Goal: Task Accomplishment & Management: Use online tool/utility

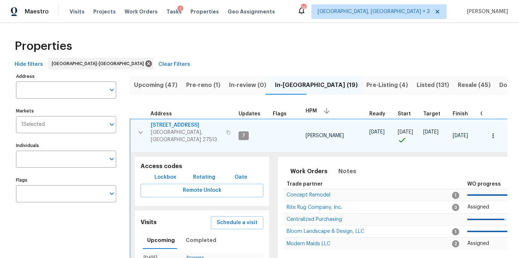
scroll to position [14, 0]
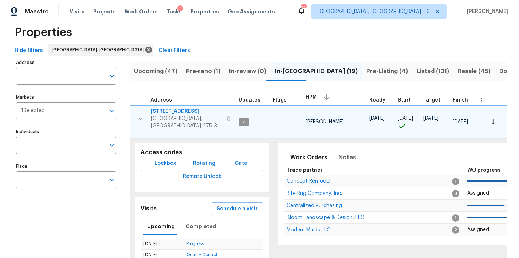
click at [158, 42] on div "Properties" at bounding box center [259, 32] width 495 height 23
click at [142, 114] on icon "button" at bounding box center [140, 118] width 9 height 9
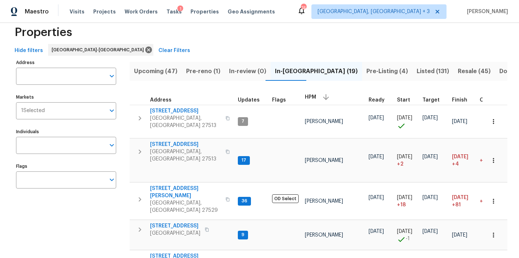
click at [258, 42] on div "Properties" at bounding box center [259, 32] width 495 height 23
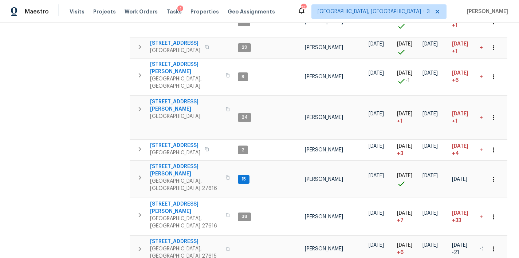
scroll to position [295, 0]
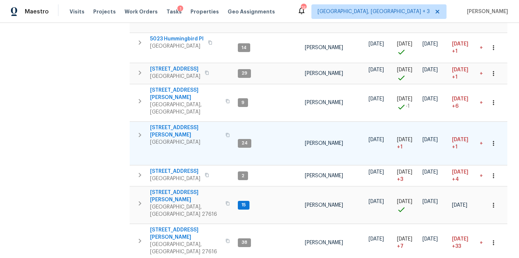
click at [140, 133] on icon "button" at bounding box center [140, 135] width 3 height 4
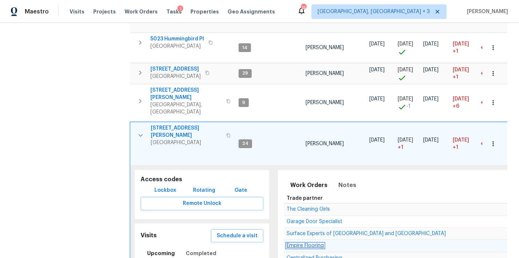
click at [306, 243] on span "Empire Flooring" at bounding box center [304, 245] width 37 height 5
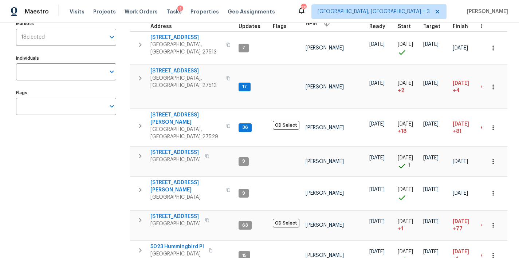
scroll to position [0, 0]
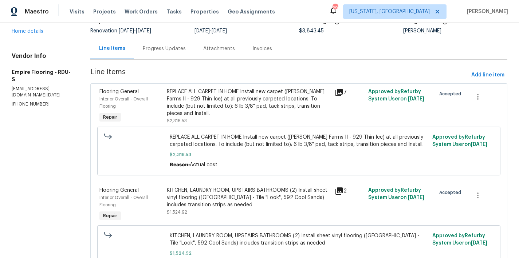
scroll to position [106, 0]
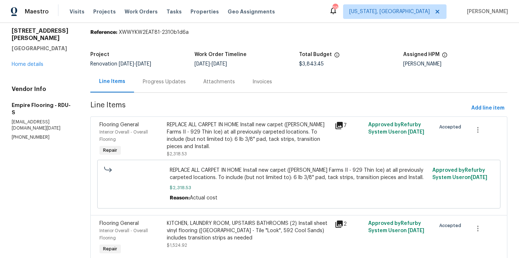
click at [166, 82] on div "Progress Updates" at bounding box center [164, 81] width 43 height 7
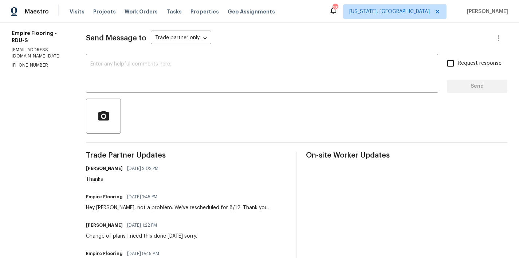
scroll to position [375, 0]
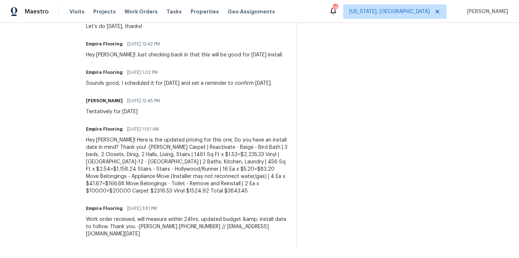
click at [297, 12] on div "Maestro Visits Projects Work Orders Tasks Properties Geo Assignments 28 Washing…" at bounding box center [259, 11] width 519 height 23
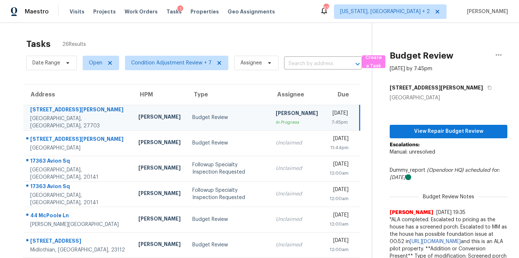
click at [166, 36] on div "Tasks 26 Results" at bounding box center [198, 44] width 345 height 19
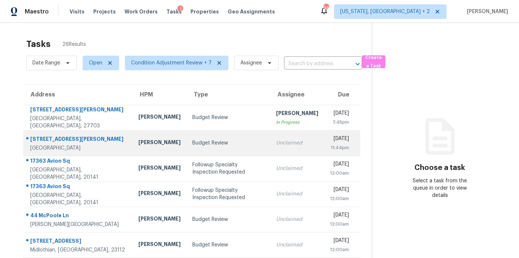
scroll to position [126, 0]
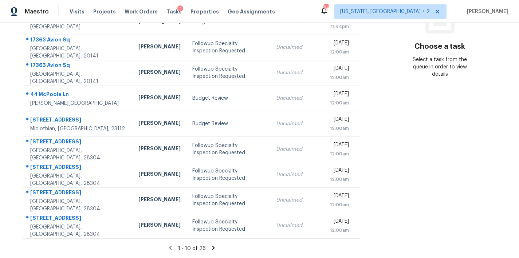
click at [210, 245] on icon at bounding box center [213, 248] width 7 height 7
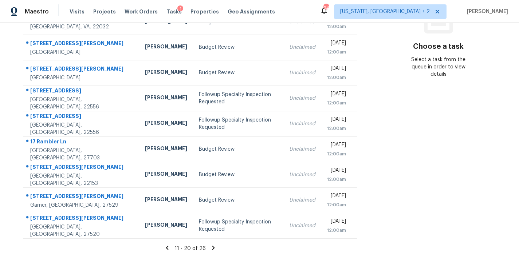
click at [212, 246] on icon at bounding box center [213, 248] width 3 height 4
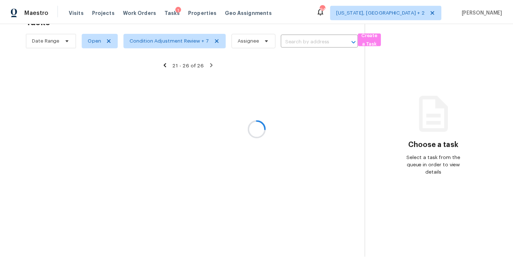
scroll to position [28, 0]
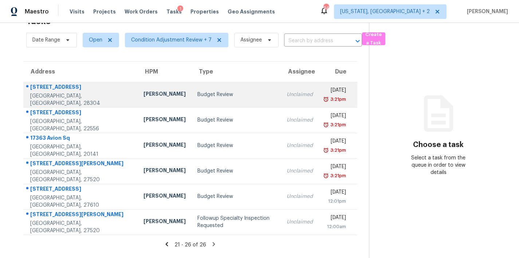
click at [191, 84] on td "Budget Review" at bounding box center [235, 94] width 89 height 25
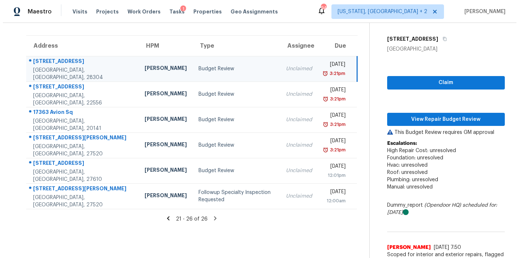
scroll to position [11, 0]
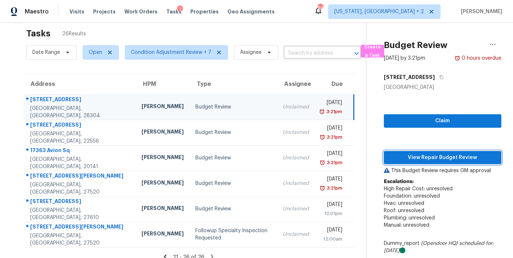
click at [442, 161] on span "View Repair Budget Review" at bounding box center [443, 157] width 106 height 9
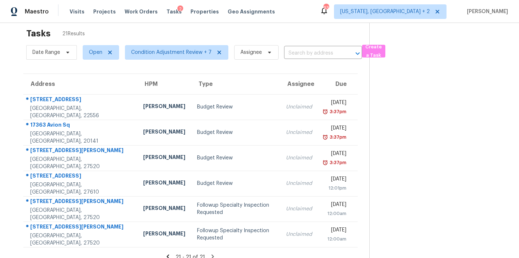
click at [241, 29] on div "Tasks 21 Results" at bounding box center [197, 33] width 343 height 19
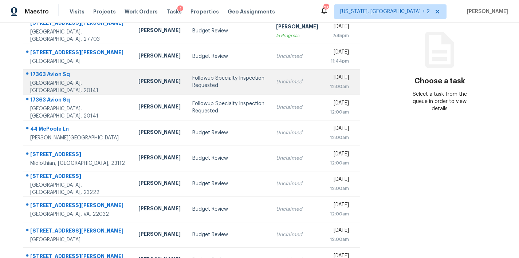
scroll to position [126, 0]
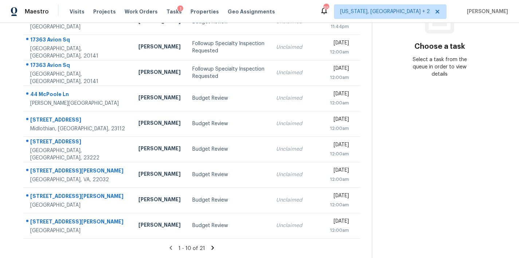
click at [209, 245] on icon at bounding box center [212, 248] width 7 height 7
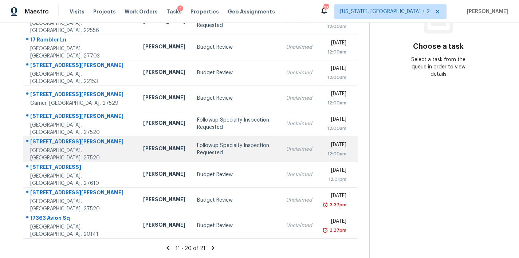
scroll to position [0, 0]
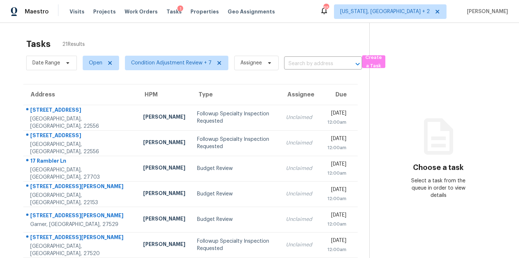
click at [226, 42] on div "Tasks 21 Results" at bounding box center [197, 44] width 343 height 19
click at [291, 18] on div "Maestro Visits Projects Work Orders Tasks 1 Properties Geo Assignments 95 Washi…" at bounding box center [259, 11] width 519 height 23
click at [312, 38] on div "Tasks 21 Results" at bounding box center [197, 44] width 343 height 19
click at [271, 19] on div "Maestro Visits Projects Work Orders Tasks 1 Properties Geo Assignments 95 Washi…" at bounding box center [259, 11] width 519 height 23
click at [44, 25] on div "Tasks 21 Results Date Range Open Condition Adjustment Review + 7 Assignee ​ Cre…" at bounding box center [259, 201] width 519 height 356
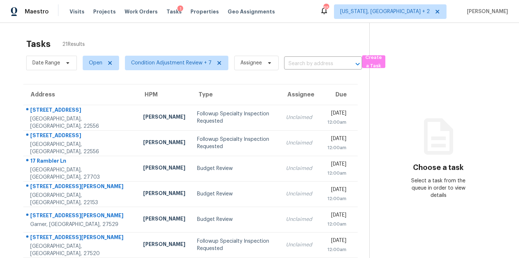
click at [334, 19] on div "Maestro Visits Projects Work Orders Tasks 1 Properties Geo Assignments 95 Washi…" at bounding box center [259, 11] width 519 height 23
click at [161, 32] on div "Tasks 21 Results Date Range Open Condition Adjustment Review + 7 Assignee ​ Cre…" at bounding box center [259, 201] width 519 height 356
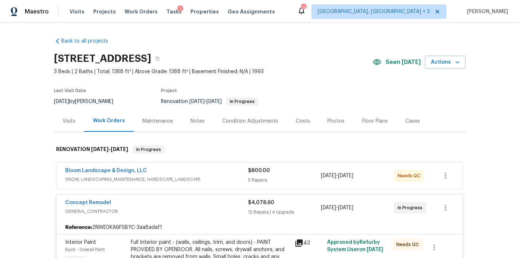
scroll to position [923, 0]
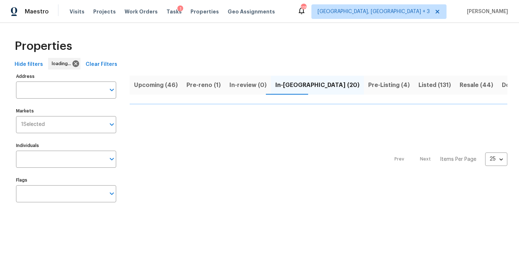
click at [265, 51] on div "Properties" at bounding box center [259, 46] width 495 height 23
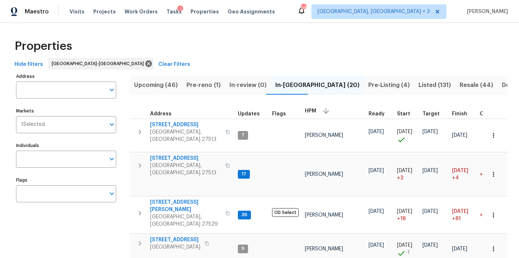
click at [298, 53] on div "Properties" at bounding box center [259, 46] width 495 height 23
click at [41, 47] on span "Properties" at bounding box center [44, 46] width 58 height 7
drag, startPoint x: 43, startPoint y: 47, endPoint x: 47, endPoint y: 47, distance: 4.0
click at [47, 47] on span "Properties" at bounding box center [44, 46] width 58 height 7
click at [43, 46] on span "Properties" at bounding box center [44, 46] width 58 height 7
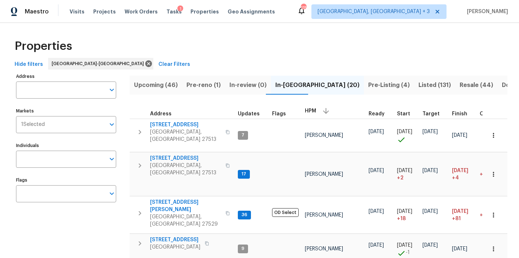
click at [114, 44] on div "Properties" at bounding box center [259, 46] width 495 height 23
click at [334, 4] on div "Maestro Visits Projects Work Orders Tasks 1 Properties Geo Assignments 115 Gree…" at bounding box center [259, 11] width 519 height 23
click at [290, 13] on div "Maestro Visits Projects Work Orders Tasks 1 Properties Geo Assignments 115 Gree…" at bounding box center [259, 11] width 519 height 23
click at [220, 49] on div "Properties" at bounding box center [259, 46] width 495 height 23
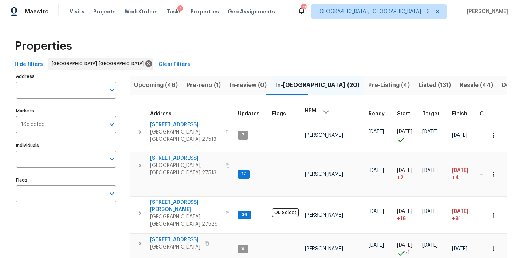
click at [199, 54] on div "Properties" at bounding box center [259, 46] width 495 height 23
click at [344, 19] on div "Maestro Visits Projects Work Orders Tasks 1 Properties Geo Assignments 115 Gree…" at bounding box center [259, 11] width 519 height 23
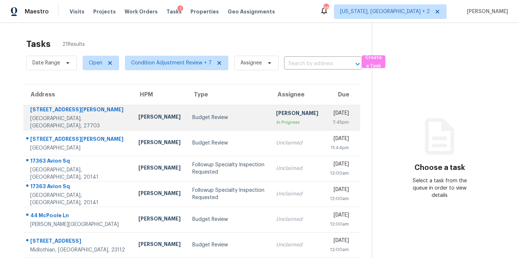
click at [143, 116] on div "[PERSON_NAME]" at bounding box center [159, 117] width 42 height 9
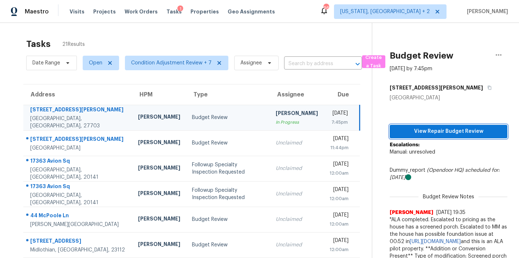
click at [443, 132] on span "View Repair Budget Review" at bounding box center [448, 131] width 106 height 9
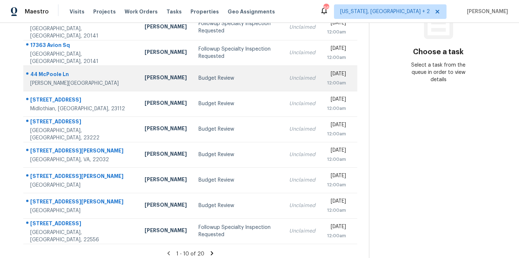
scroll to position [126, 0]
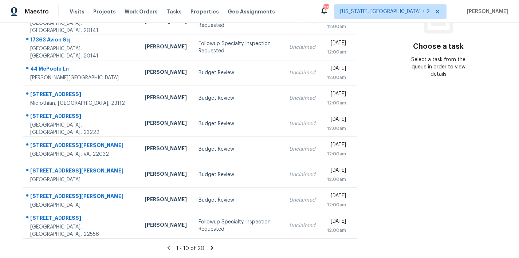
click at [211, 246] on icon at bounding box center [212, 248] width 3 height 4
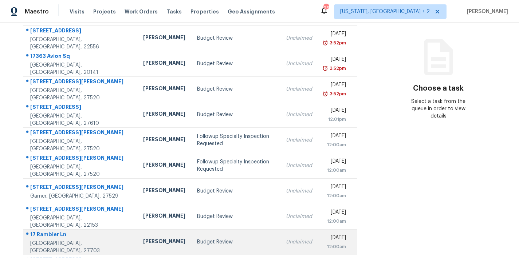
scroll to position [0, 0]
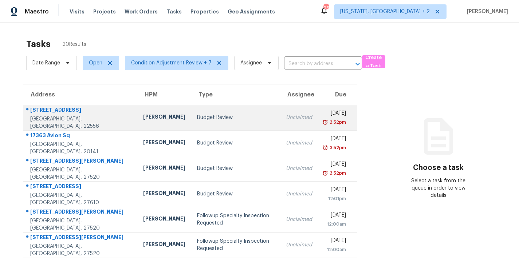
click at [191, 122] on td "Budget Review" at bounding box center [235, 117] width 89 height 25
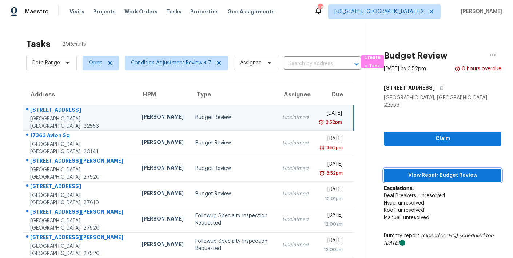
click at [452, 171] on span "View Repair Budget Review" at bounding box center [443, 175] width 106 height 9
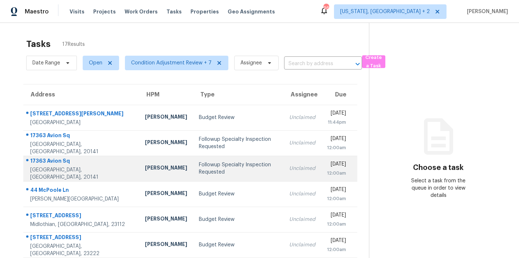
scroll to position [126, 0]
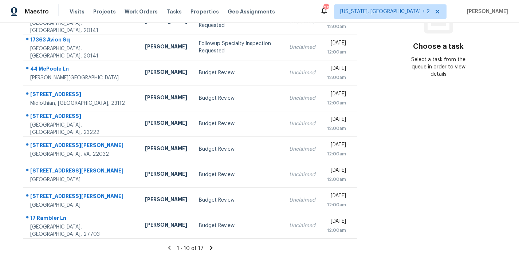
click at [210, 246] on icon at bounding box center [211, 248] width 3 height 4
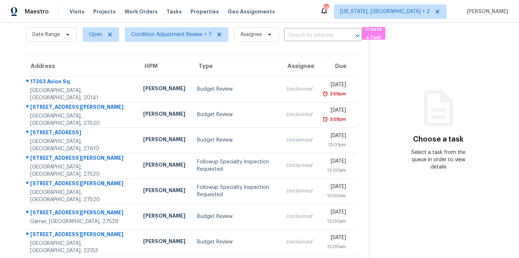
scroll to position [50, 0]
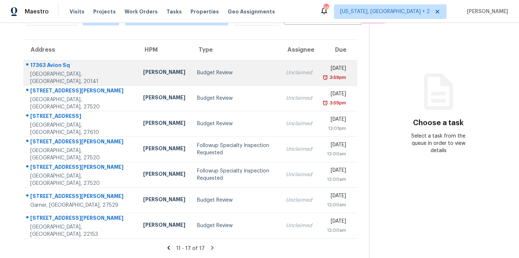
click at [142, 76] on td "Nicolas Campuzano" at bounding box center [164, 72] width 54 height 25
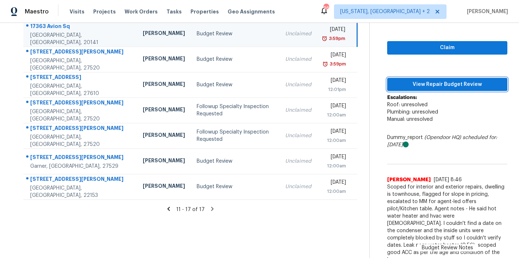
click at [471, 86] on span "View Repair Budget Review" at bounding box center [447, 84] width 108 height 9
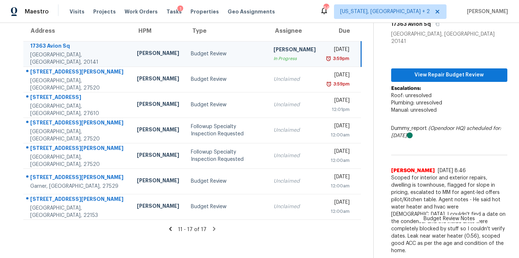
scroll to position [57, 0]
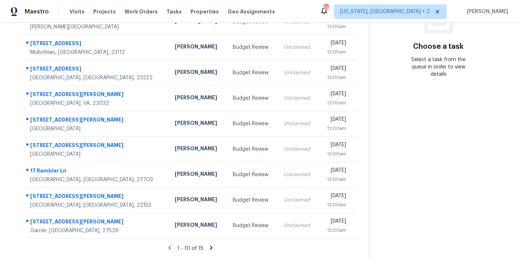
scroll to position [126, 0]
click at [210, 246] on icon at bounding box center [211, 248] width 3 height 4
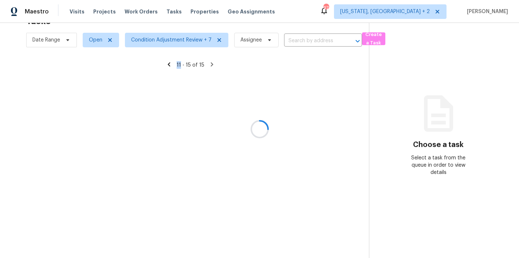
scroll to position [28, 0]
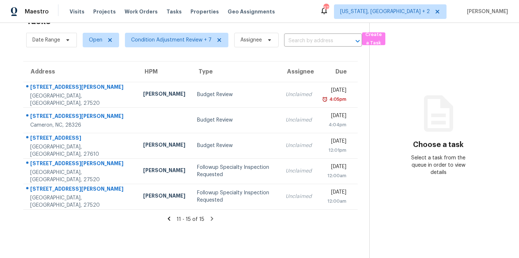
click at [90, 223] on section "Tasks 15 Results Date Range Open Condition Adjustment Review + 7 Assignee ​ Cre…" at bounding box center [190, 135] width 357 height 246
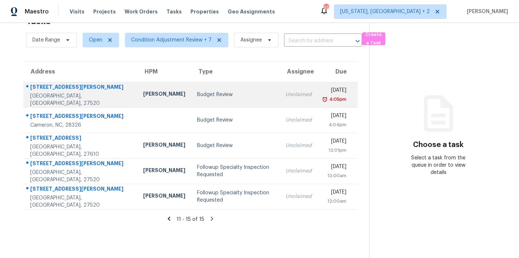
click at [143, 90] on div "Amanda Horton" at bounding box center [164, 94] width 42 height 9
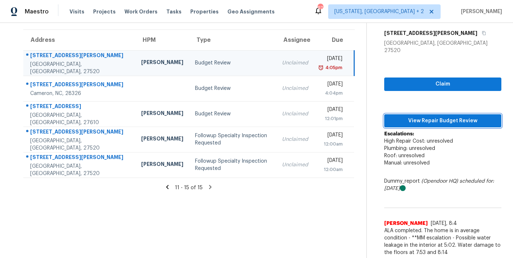
click at [451, 116] on span "View Repair Budget Review" at bounding box center [443, 120] width 106 height 9
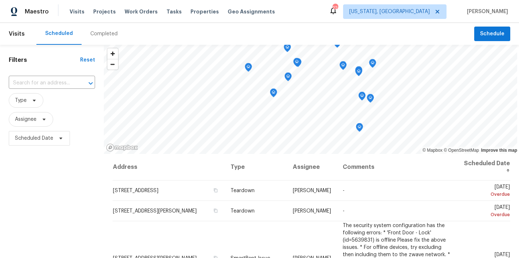
scroll to position [172, 0]
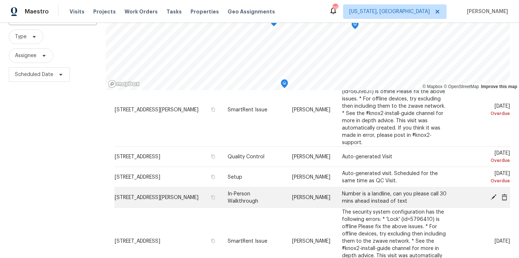
scroll to position [144, 0]
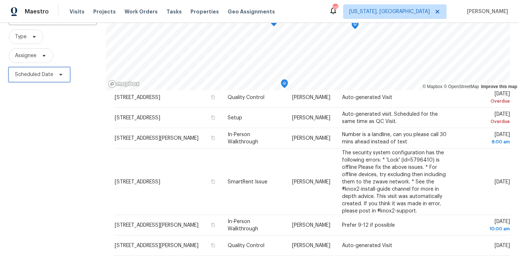
click at [41, 75] on span "Scheduled Date" at bounding box center [34, 74] width 38 height 7
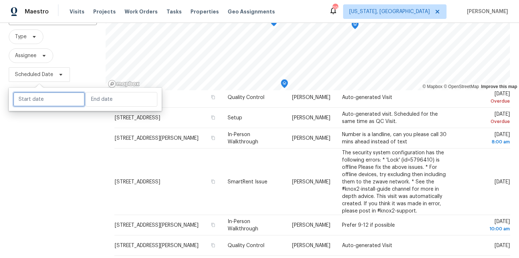
select select "7"
select select "2025"
select select "8"
select select "2025"
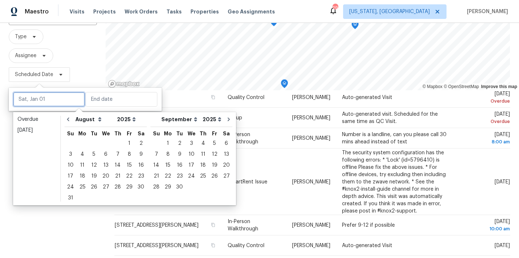
click at [40, 98] on input "text" at bounding box center [49, 99] width 72 height 15
click at [102, 167] on div "13" at bounding box center [106, 165] width 12 height 10
type input "[DATE]"
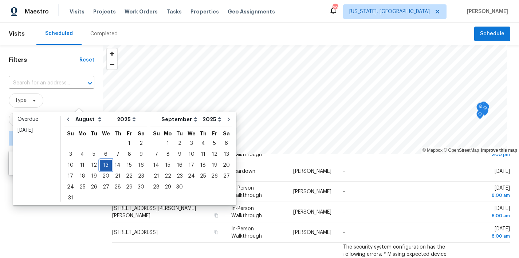
click at [102, 167] on div "13" at bounding box center [106, 165] width 12 height 10
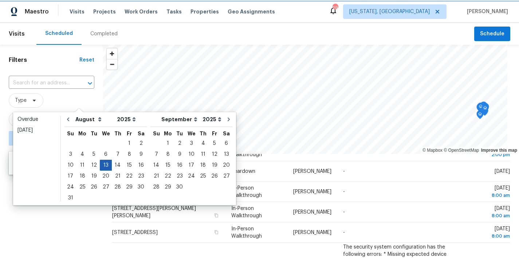
type input "[DATE]"
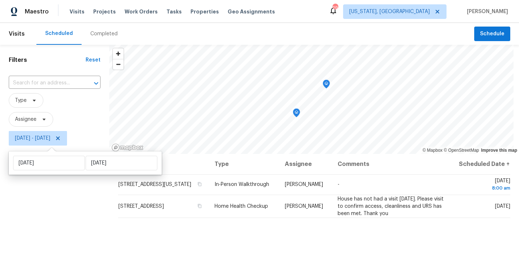
click at [60, 212] on div "Filters Reset ​ Type Assignee Wed, Aug 13 - Wed, Aug 13" at bounding box center [54, 203] width 109 height 316
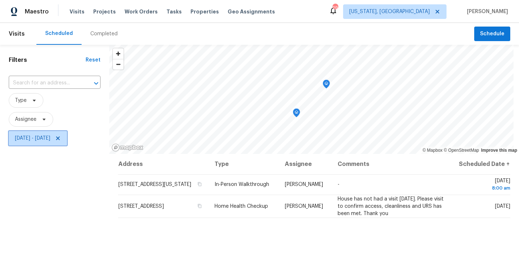
click at [50, 137] on span "Wed, Aug 13 - Wed, Aug 13" at bounding box center [32, 138] width 35 height 7
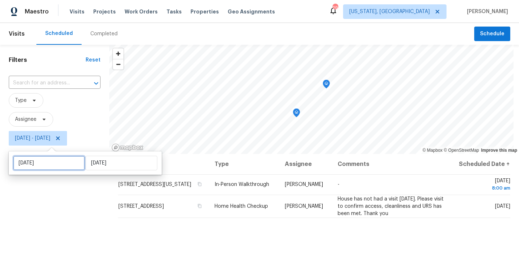
click at [70, 165] on input "[DATE]" at bounding box center [49, 163] width 72 height 15
select select "7"
select select "2025"
select select "8"
select select "2025"
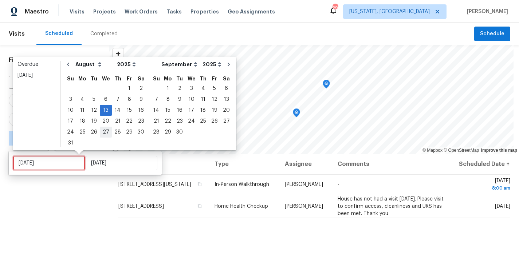
type input "Wed, Aug 27"
click at [118, 108] on div "14" at bounding box center [118, 110] width 12 height 10
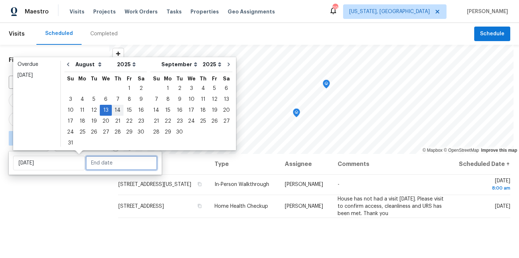
type input "[DATE]"
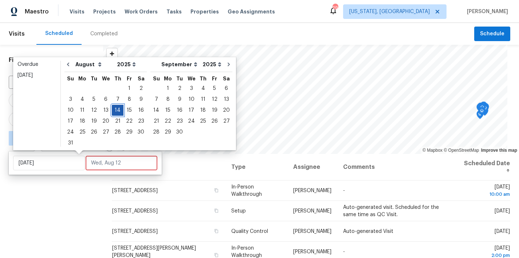
click at [117, 110] on div "14" at bounding box center [118, 110] width 12 height 10
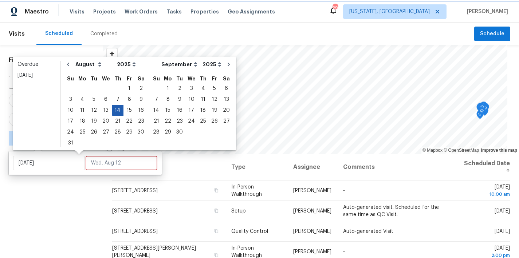
type input "[DATE]"
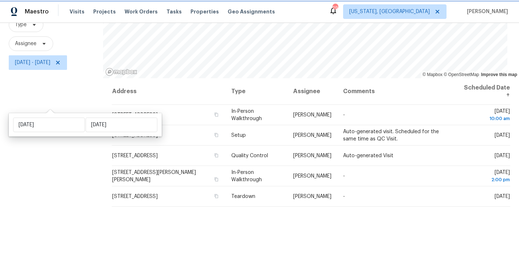
scroll to position [103, 0]
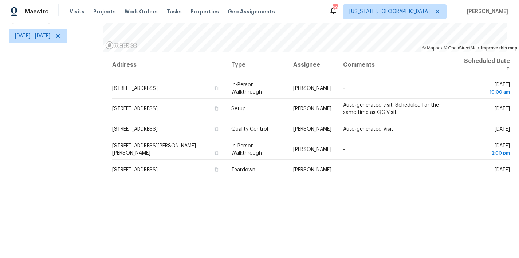
click at [65, 161] on div "Filters Reset ​ Type Assignee Thu, Aug 14 - Thu, Aug 14" at bounding box center [51, 100] width 103 height 316
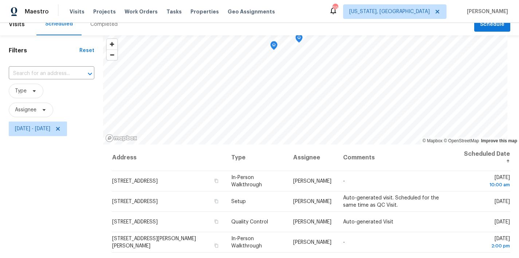
scroll to position [0, 0]
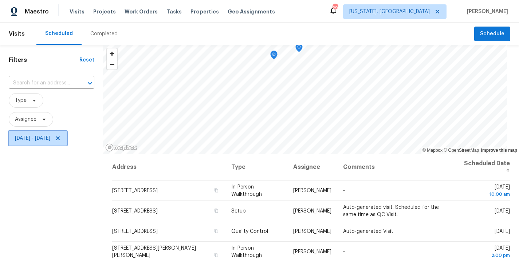
click at [61, 138] on icon at bounding box center [58, 138] width 6 height 6
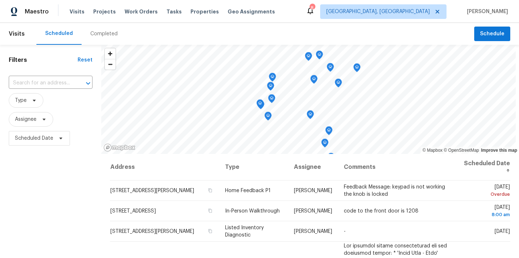
click at [31, 141] on span "Scheduled Date" at bounding box center [34, 138] width 38 height 7
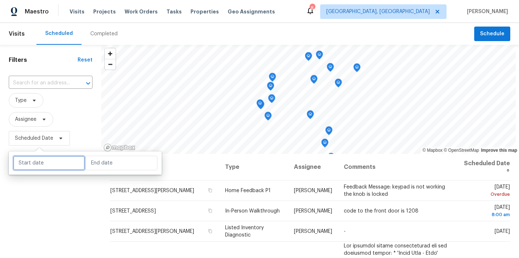
click at [47, 160] on input "text" at bounding box center [49, 163] width 72 height 15
select select "7"
select select "2025"
select select "8"
select select "2025"
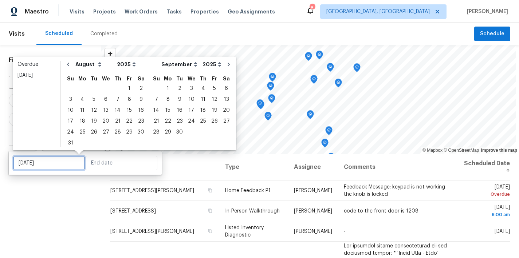
type input "[DATE]"
click at [50, 197] on div "Filters Reset ​ Type Assignee Scheduled Date" at bounding box center [50, 203] width 101 height 316
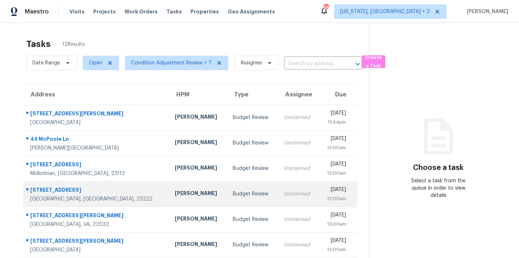
scroll to position [126, 0]
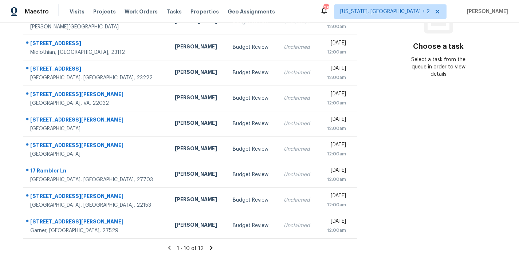
click at [208, 245] on icon at bounding box center [211, 248] width 7 height 7
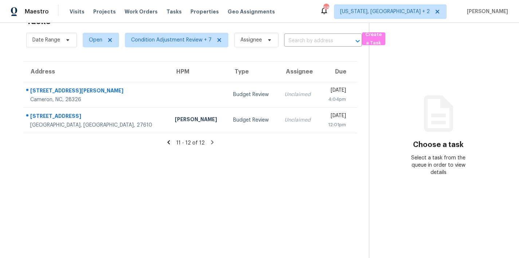
click at [169, 139] on icon at bounding box center [168, 142] width 7 height 7
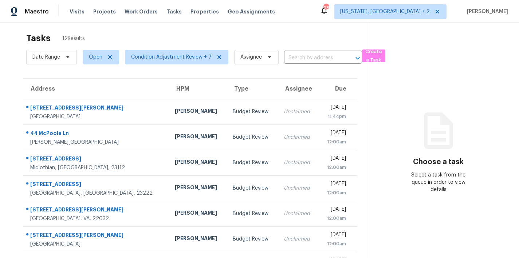
scroll to position [13, 0]
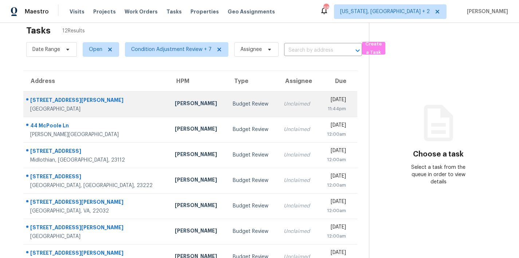
click at [284, 107] on div "Unclaimed" at bounding box center [298, 103] width 29 height 7
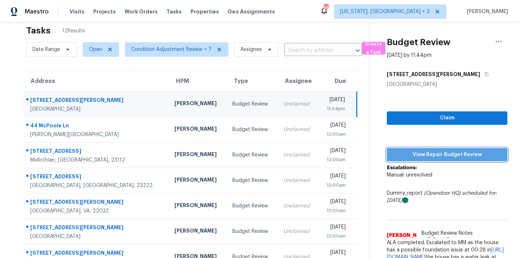
click at [440, 154] on span "View Repair Budget Review" at bounding box center [446, 154] width 109 height 9
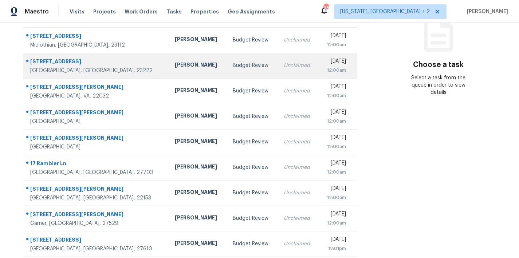
scroll to position [74, 0]
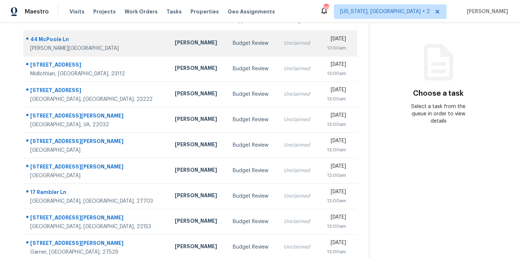
click at [175, 44] on div "[PERSON_NAME]" at bounding box center [198, 43] width 46 height 9
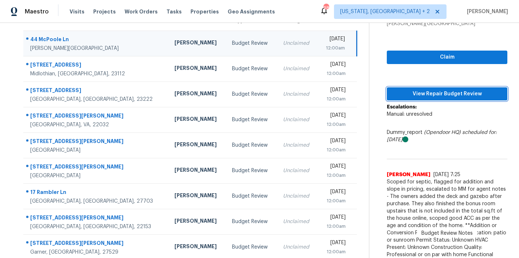
click at [457, 93] on span "View Repair Budget Review" at bounding box center [446, 94] width 109 height 9
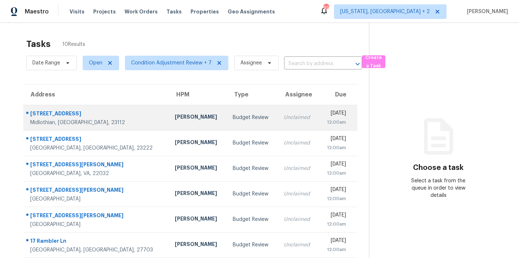
click at [185, 120] on td "[PERSON_NAME]" at bounding box center [198, 117] width 58 height 25
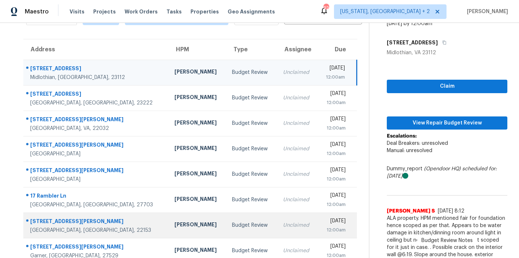
scroll to position [113, 0]
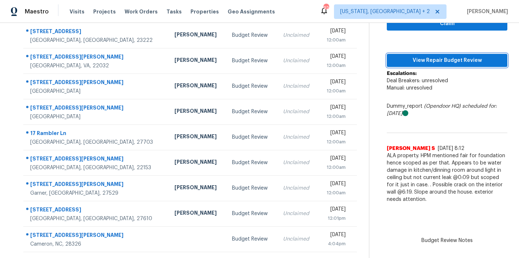
click at [443, 56] on span "View Repair Budget Review" at bounding box center [446, 60] width 109 height 9
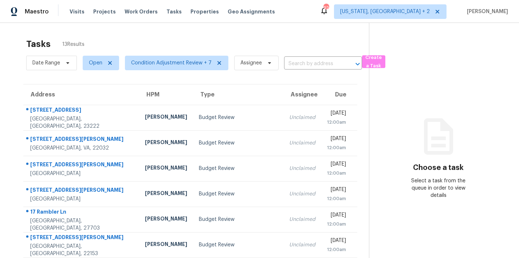
click at [175, 28] on div "Tasks 13 Results Date Range Open Condition Adjustment Review + 7 Assignee ​ Cre…" at bounding box center [259, 201] width 519 height 356
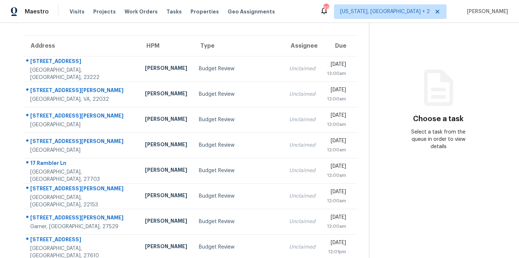
scroll to position [126, 0]
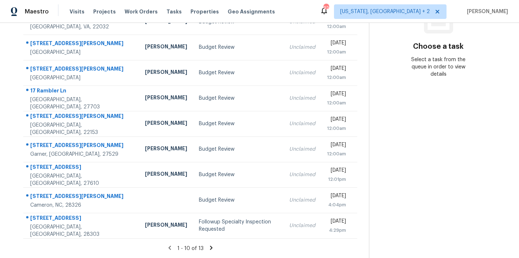
click at [210, 246] on icon at bounding box center [211, 248] width 3 height 4
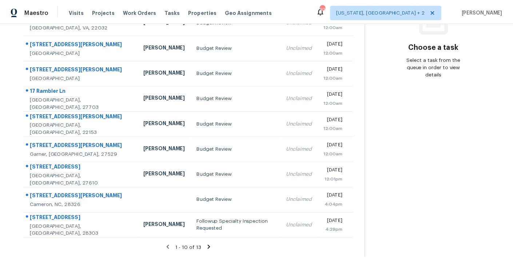
scroll to position [28, 0]
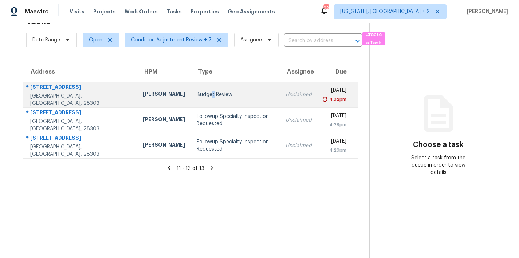
drag, startPoint x: 164, startPoint y: 88, endPoint x: 162, endPoint y: 92, distance: 4.4
click at [197, 92] on div "Budget Review" at bounding box center [235, 94] width 77 height 7
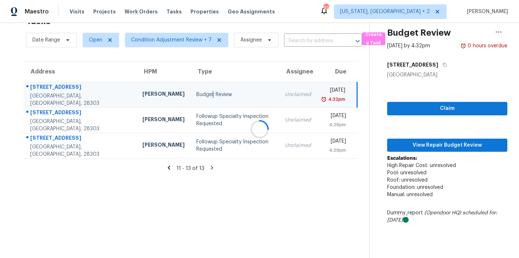
scroll to position [126, 0]
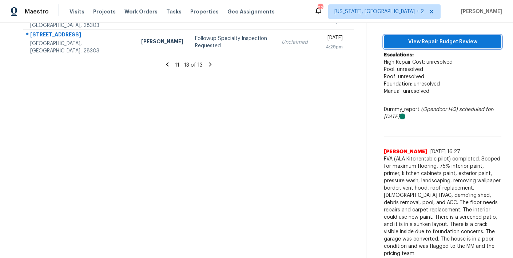
click at [464, 43] on span "View Repair Budget Review" at bounding box center [443, 41] width 106 height 9
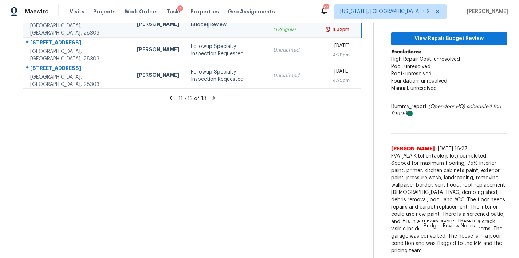
scroll to position [91, 0]
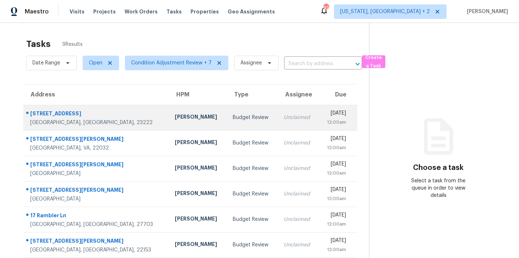
click at [233, 117] on div "Budget Review" at bounding box center [252, 117] width 39 height 7
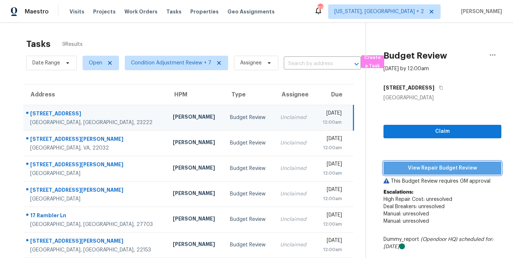
click at [457, 165] on span "View Repair Budget Review" at bounding box center [442, 168] width 106 height 9
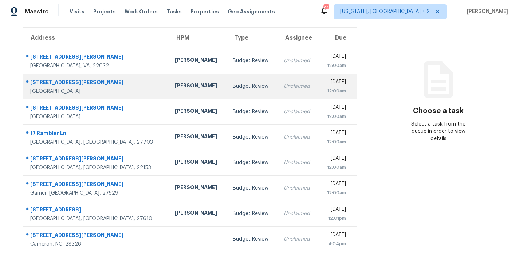
scroll to position [51, 0]
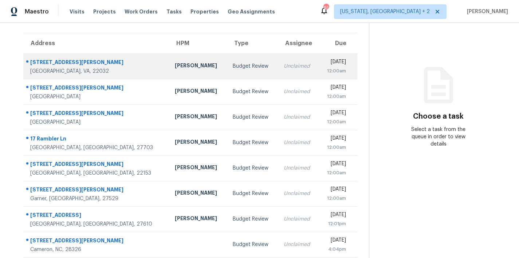
click at [175, 64] on div "[PERSON_NAME]" at bounding box center [198, 66] width 46 height 9
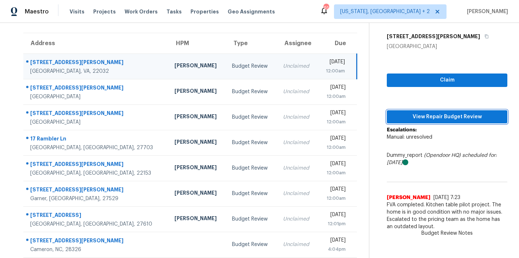
click at [450, 116] on span "View Repair Budget Review" at bounding box center [446, 116] width 109 height 9
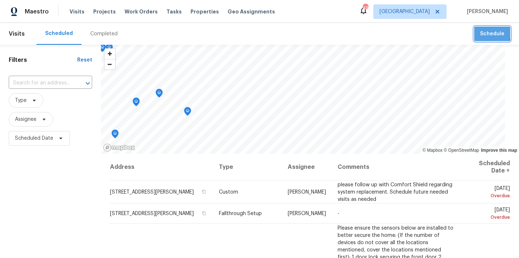
click at [482, 33] on span "Schedule" at bounding box center [492, 33] width 24 height 9
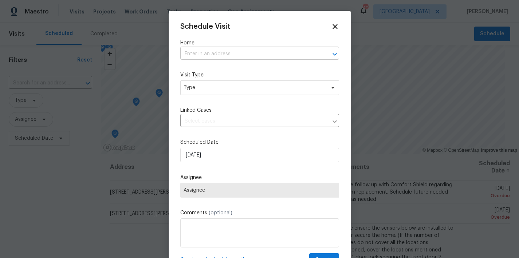
click at [253, 54] on input "text" at bounding box center [249, 53] width 138 height 11
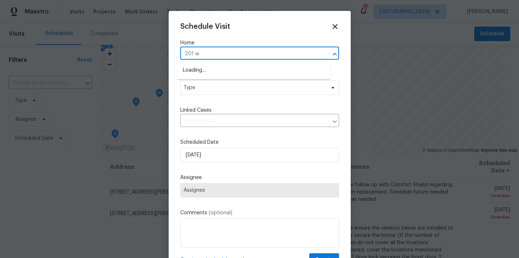
type input "201 w"
click at [239, 84] on li "[STREET_ADDRESS]" at bounding box center [253, 82] width 153 height 12
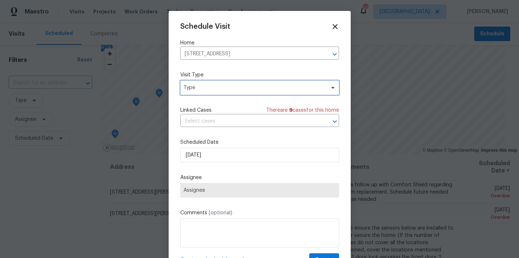
click at [233, 85] on span "Type" at bounding box center [254, 87] width 142 height 7
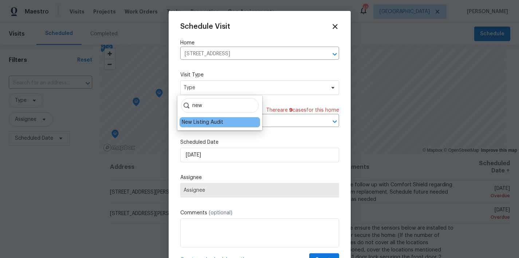
type input "new"
click at [232, 118] on div "New Listing Audit" at bounding box center [219, 122] width 80 height 10
click at [220, 124] on div "New Listing Audit" at bounding box center [202, 122] width 41 height 7
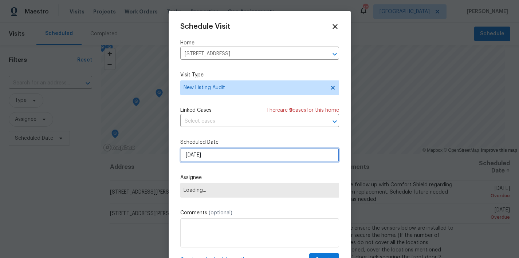
click at [199, 159] on input "8/12/2025" at bounding box center [259, 155] width 159 height 15
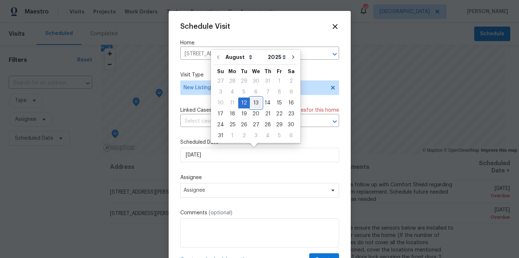
click at [254, 101] on div "13" at bounding box center [256, 103] width 12 height 10
type input "8/13/2025"
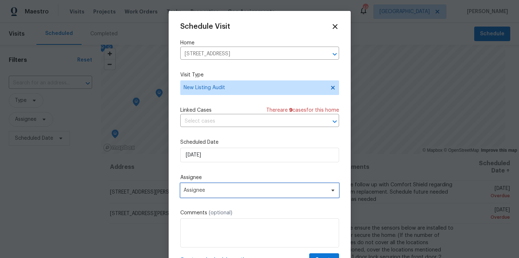
click at [214, 189] on span "Assignee" at bounding box center [254, 190] width 143 height 6
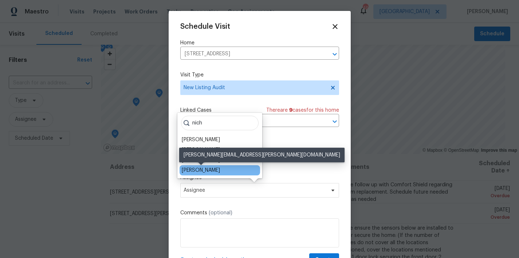
type input "nich"
click at [207, 171] on div "[PERSON_NAME]" at bounding box center [201, 170] width 38 height 7
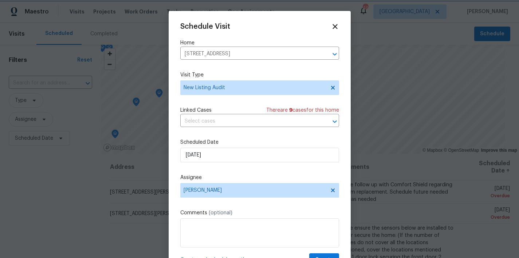
scroll to position [13, 0]
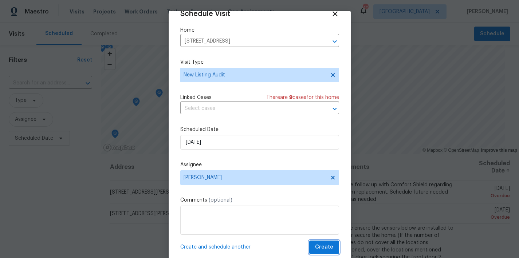
click at [323, 246] on span "Create" at bounding box center [324, 247] width 18 height 9
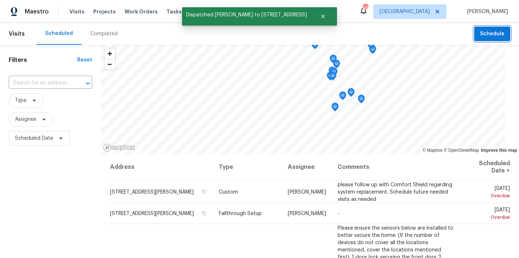
click at [480, 34] on span "Schedule" at bounding box center [492, 33] width 24 height 9
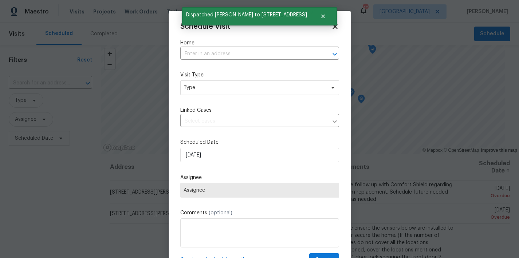
click at [237, 60] on div "Schedule Visit Home ​ Visit Type Type Linked Cases ​ Scheduled Date 8/12/2025 A…" at bounding box center [259, 145] width 159 height 244
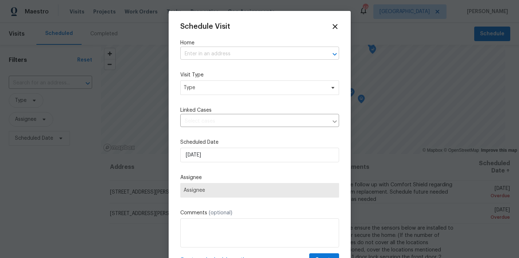
click at [239, 54] on input "text" at bounding box center [249, 53] width 138 height 11
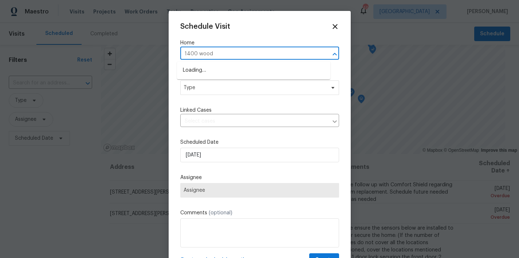
type input "1400 woods"
click at [249, 70] on li "1400 Woods Creek Dr, Garner, NC 27529" at bounding box center [253, 70] width 153 height 12
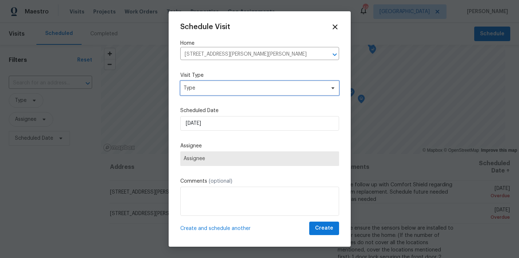
click at [237, 85] on span "Type" at bounding box center [254, 87] width 142 height 7
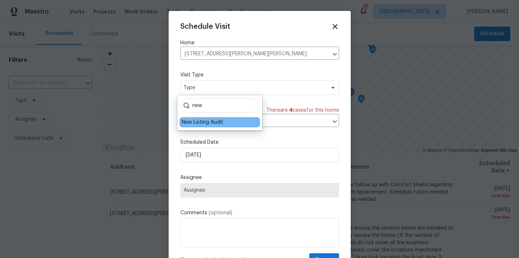
type input "new"
click at [210, 122] on div "New Listing Audit" at bounding box center [202, 122] width 41 height 7
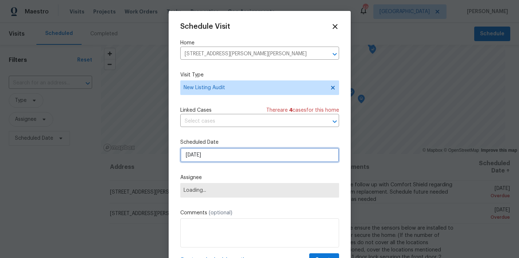
click at [211, 155] on input "8/12/2025" at bounding box center [259, 155] width 159 height 15
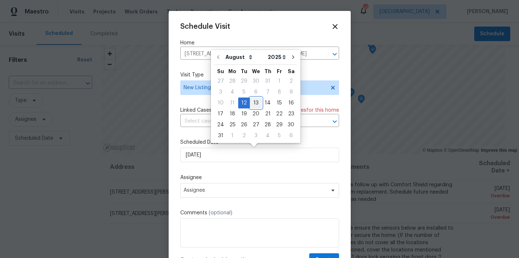
click at [250, 102] on div "13" at bounding box center [256, 103] width 12 height 10
type input "8/13/2025"
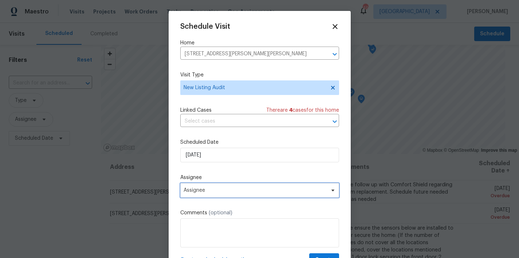
click at [206, 190] on span "Assignee" at bounding box center [254, 190] width 143 height 6
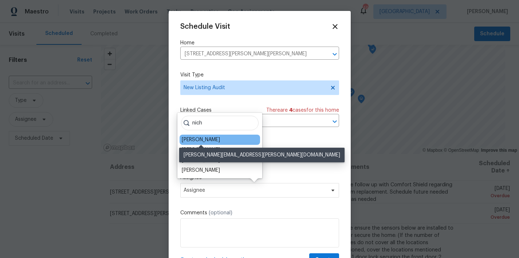
type input "nich"
click at [211, 139] on div "[PERSON_NAME]" at bounding box center [201, 139] width 38 height 7
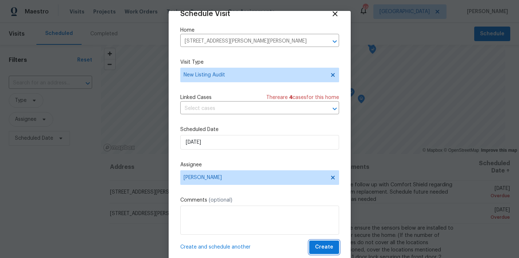
click at [320, 244] on span "Create" at bounding box center [324, 247] width 18 height 9
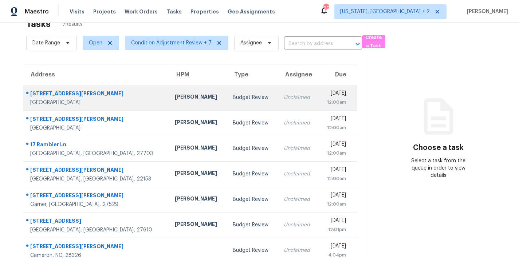
scroll to position [36, 0]
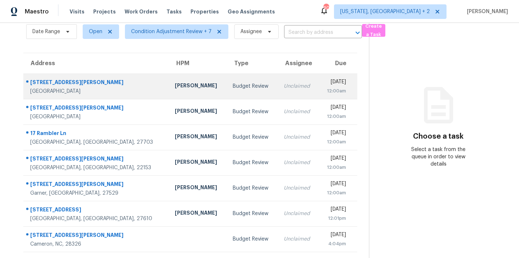
click at [175, 84] on div "[PERSON_NAME]" at bounding box center [198, 86] width 46 height 9
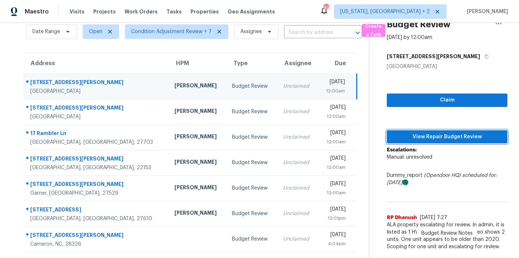
click at [438, 134] on span "View Repair Budget Review" at bounding box center [446, 136] width 109 height 9
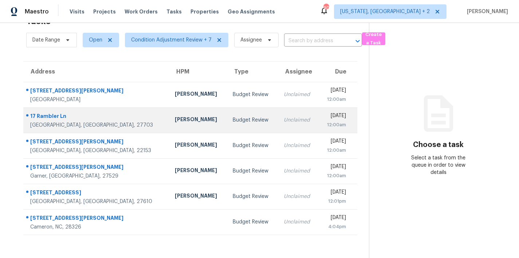
scroll to position [28, 0]
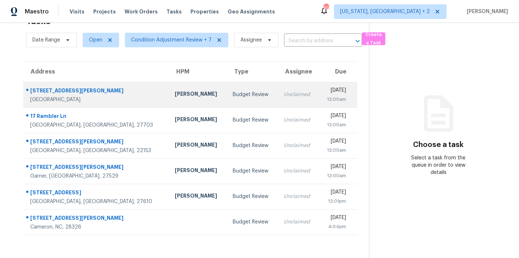
click at [233, 91] on div "Budget Review" at bounding box center [252, 94] width 39 height 7
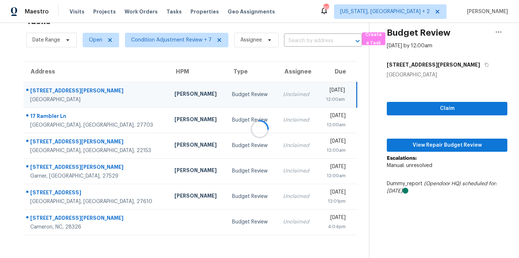
click at [461, 15] on div at bounding box center [259, 129] width 519 height 258
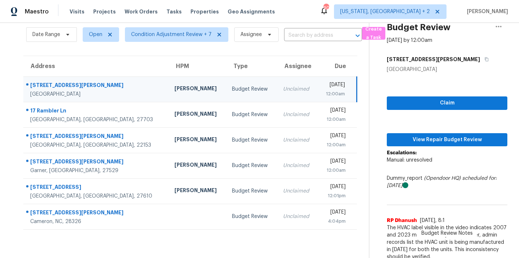
click at [308, 9] on div "Maestro Visits Projects Work Orders Tasks Properties Geo Assignments 90 Washing…" at bounding box center [259, 11] width 519 height 23
click at [446, 141] on span "View Repair Budget Review" at bounding box center [446, 139] width 109 height 9
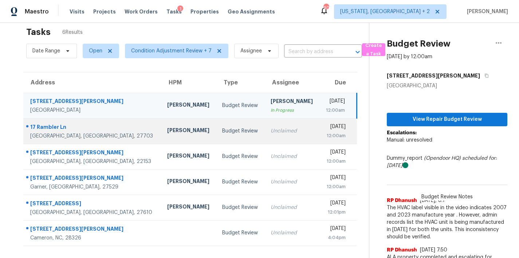
scroll to position [0, 0]
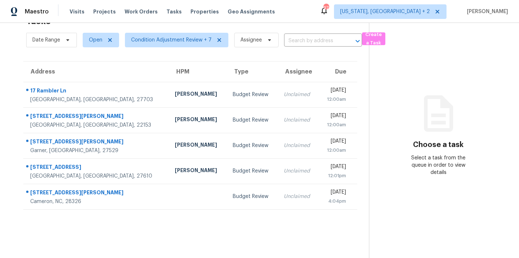
scroll to position [28, 0]
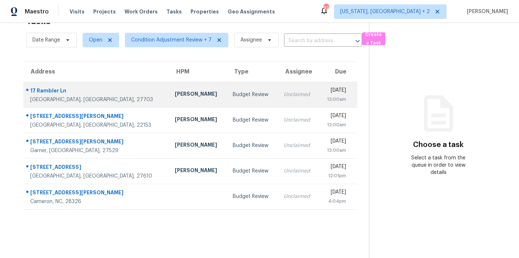
click at [175, 91] on div "[PERSON_NAME]" at bounding box center [198, 94] width 46 height 9
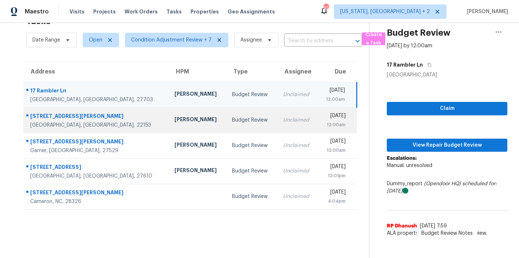
click at [174, 118] on div "[PERSON_NAME]" at bounding box center [197, 120] width 46 height 9
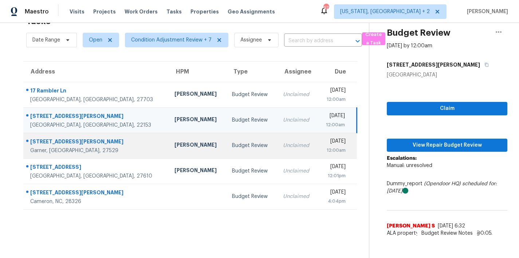
click at [169, 146] on td "[PERSON_NAME]" at bounding box center [198, 145] width 58 height 25
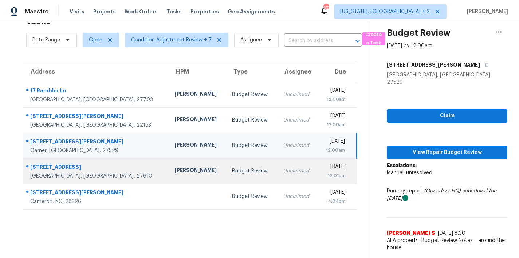
click at [174, 169] on div "[PERSON_NAME]" at bounding box center [197, 171] width 46 height 9
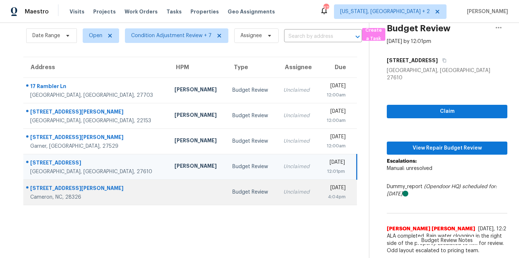
click at [169, 189] on td at bounding box center [198, 191] width 58 height 25
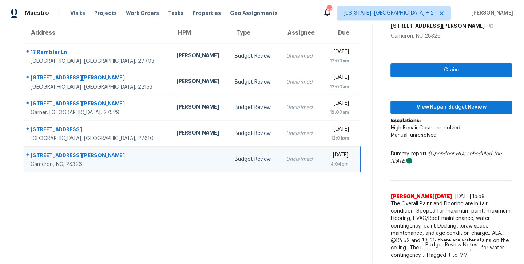
scroll to position [0, 0]
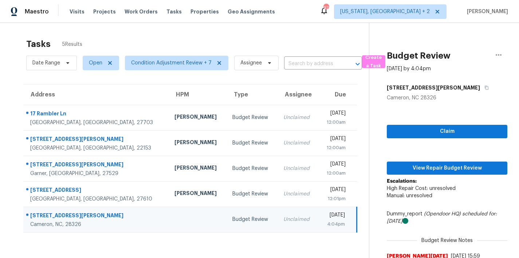
click at [243, 36] on div "Tasks 5 Results" at bounding box center [197, 44] width 343 height 19
click at [318, 16] on div "Maestro Visits Projects Work Orders Tasks Properties Geo Assignments 97 [US_STA…" at bounding box center [259, 11] width 519 height 23
